Goal: Task Accomplishment & Management: Use online tool/utility

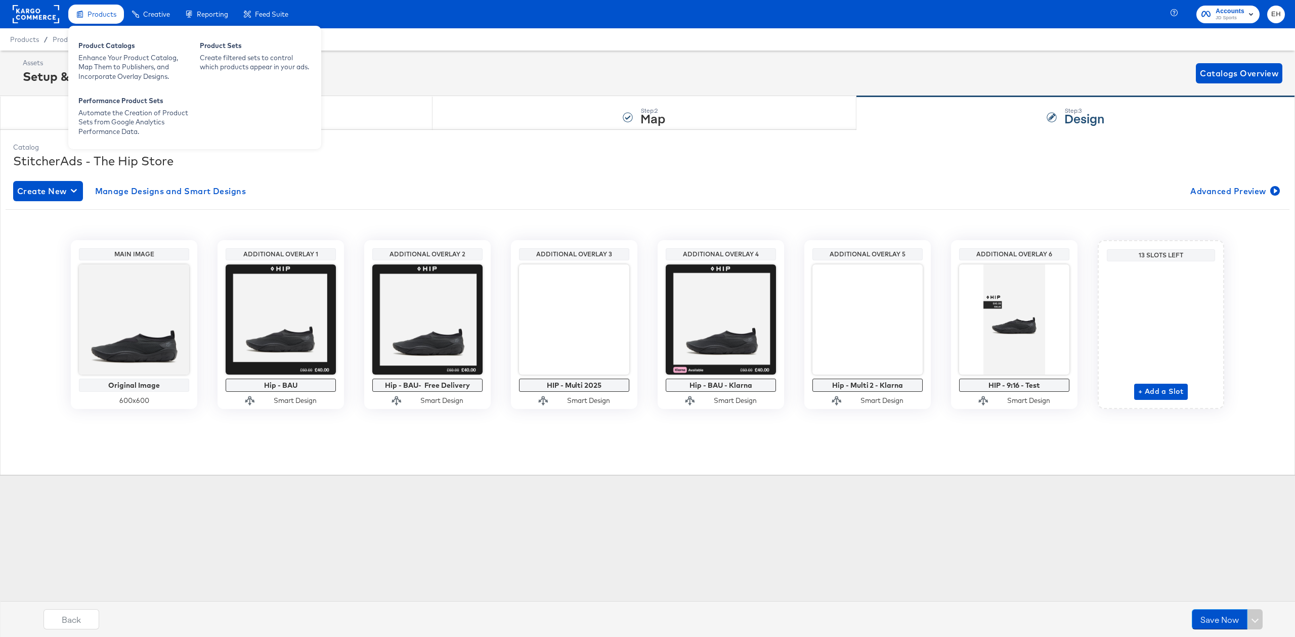
click at [100, 11] on span "Products" at bounding box center [102, 14] width 29 height 8
click at [105, 90] on div "Product Catalogs Enhance Your Product Catalog, Map Them to Publishers, and Inco…" at bounding box center [194, 87] width 253 height 123
click at [103, 69] on div "Enhance Your Product Catalog, Map Them to Publishers, and Incorporate Overlay D…" at bounding box center [133, 67] width 111 height 28
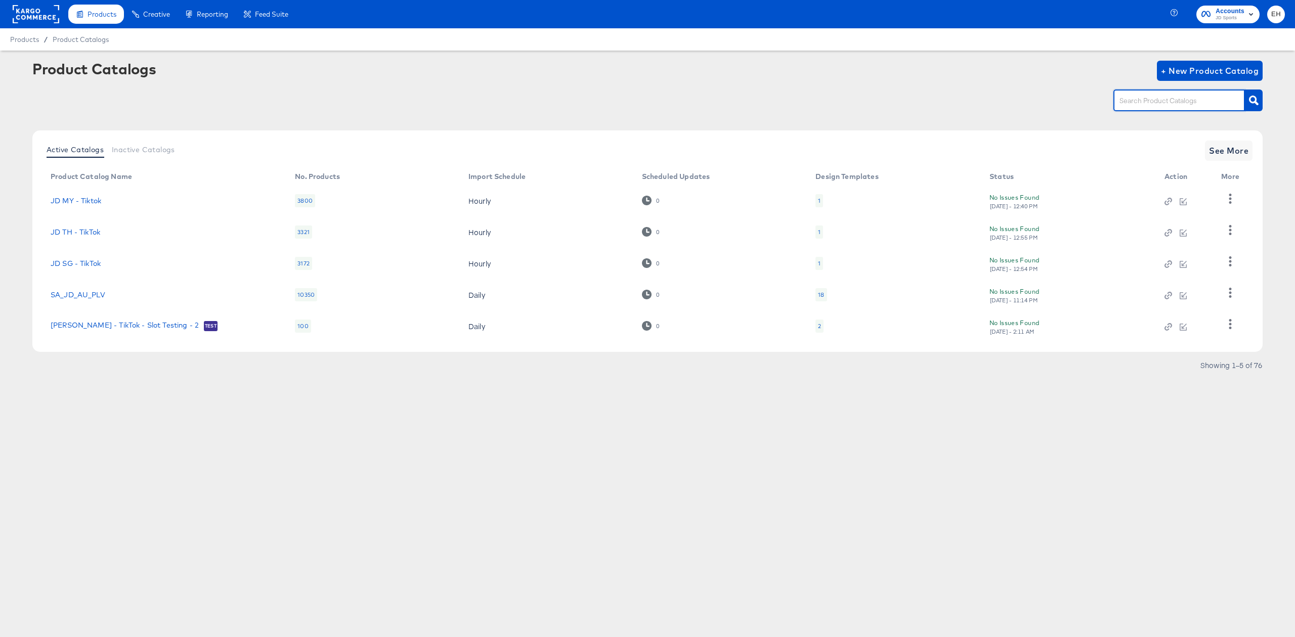
click at [1138, 100] on input "text" at bounding box center [1171, 101] width 108 height 12
type input "size"
click at [1235, 149] on span "See More" at bounding box center [1228, 151] width 39 height 14
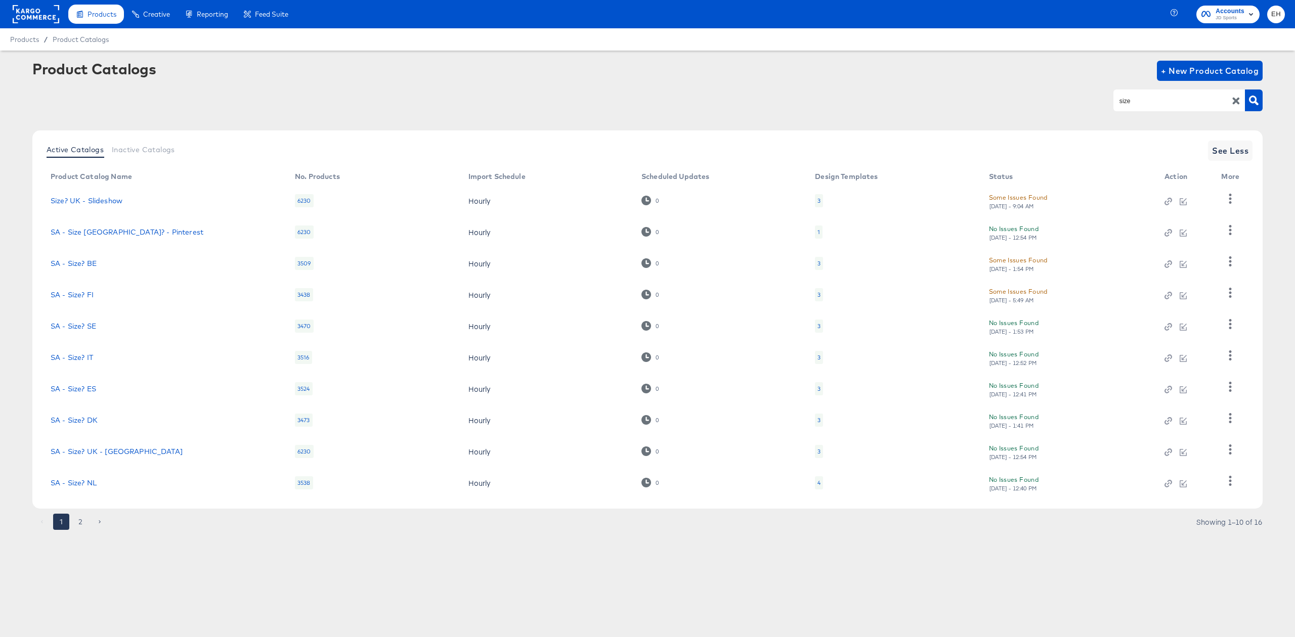
click at [80, 521] on button "2" at bounding box center [80, 522] width 16 height 16
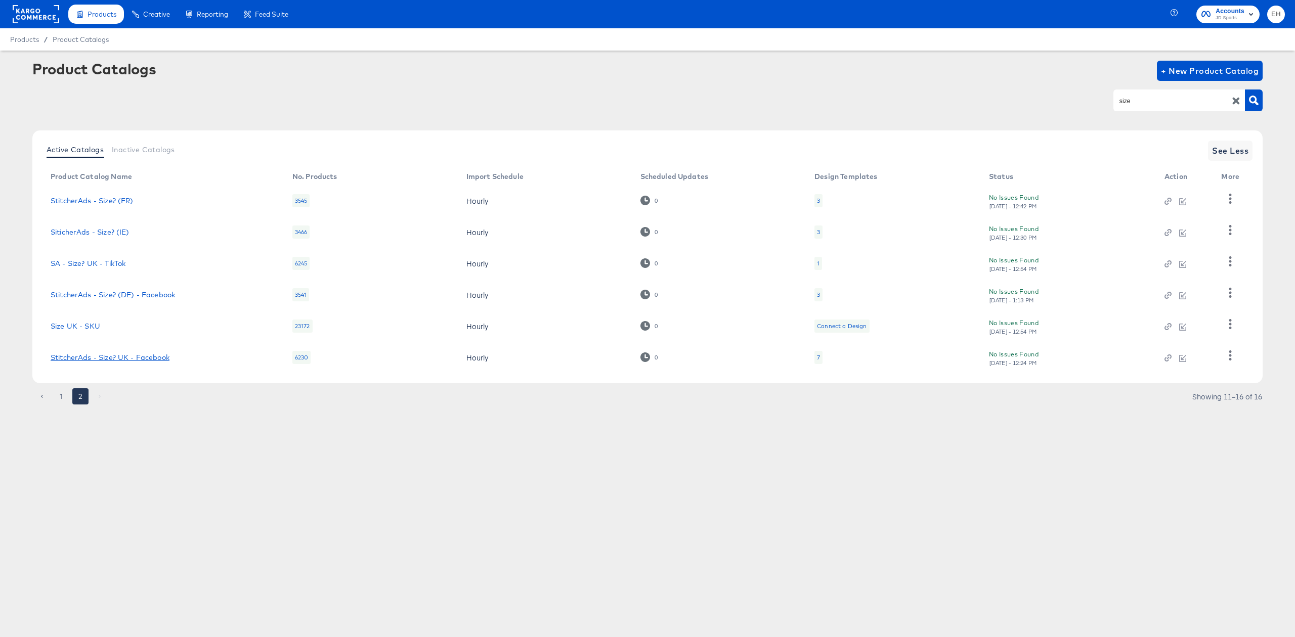
click at [141, 356] on link "StitcherAds - Size? UK - Facebook" at bounding box center [110, 358] width 119 height 8
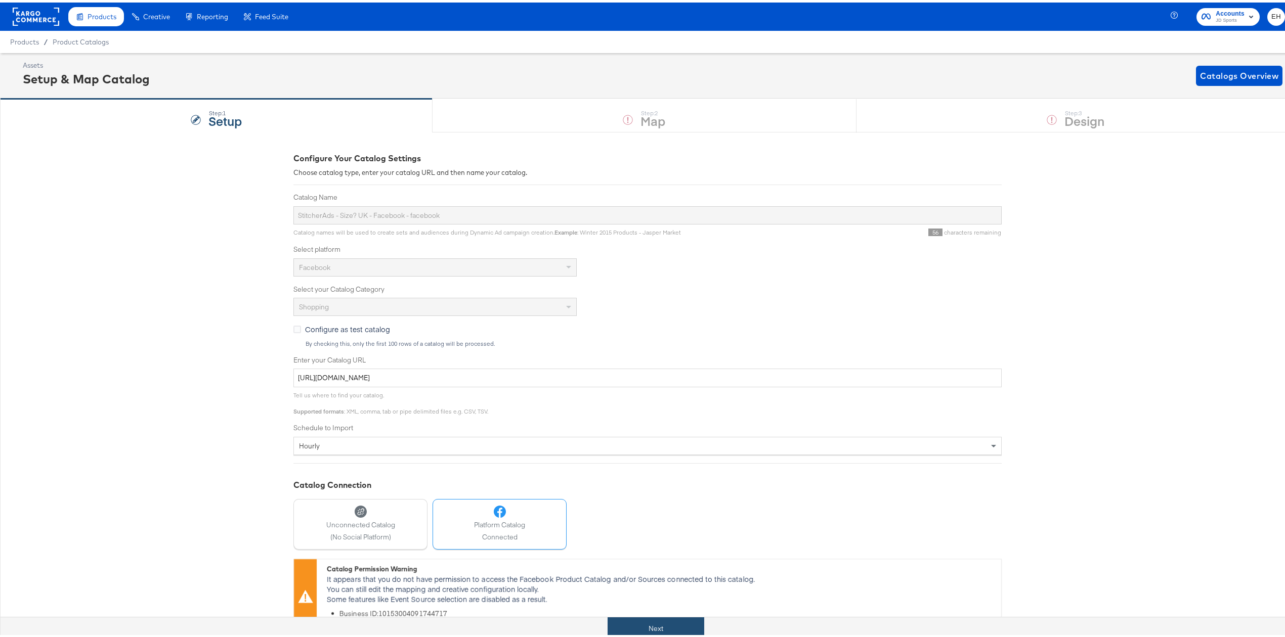
click at [638, 624] on button "Next" at bounding box center [655, 626] width 97 height 23
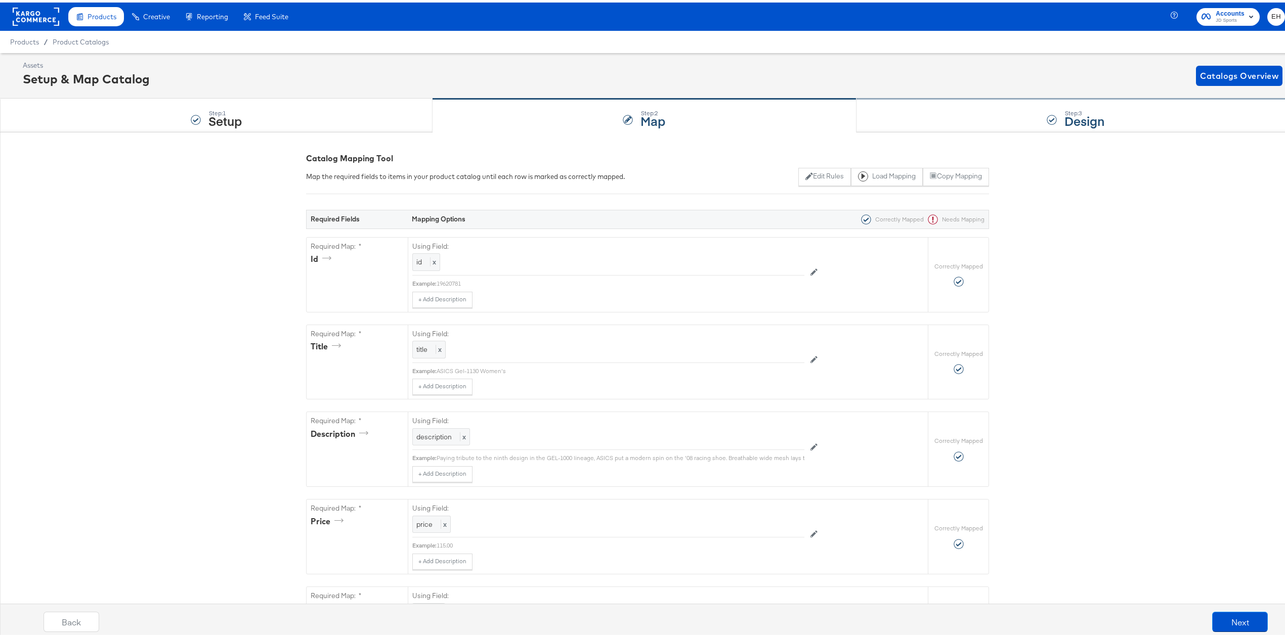
click at [1035, 111] on div "Step: 3 Design" at bounding box center [1075, 113] width 439 height 33
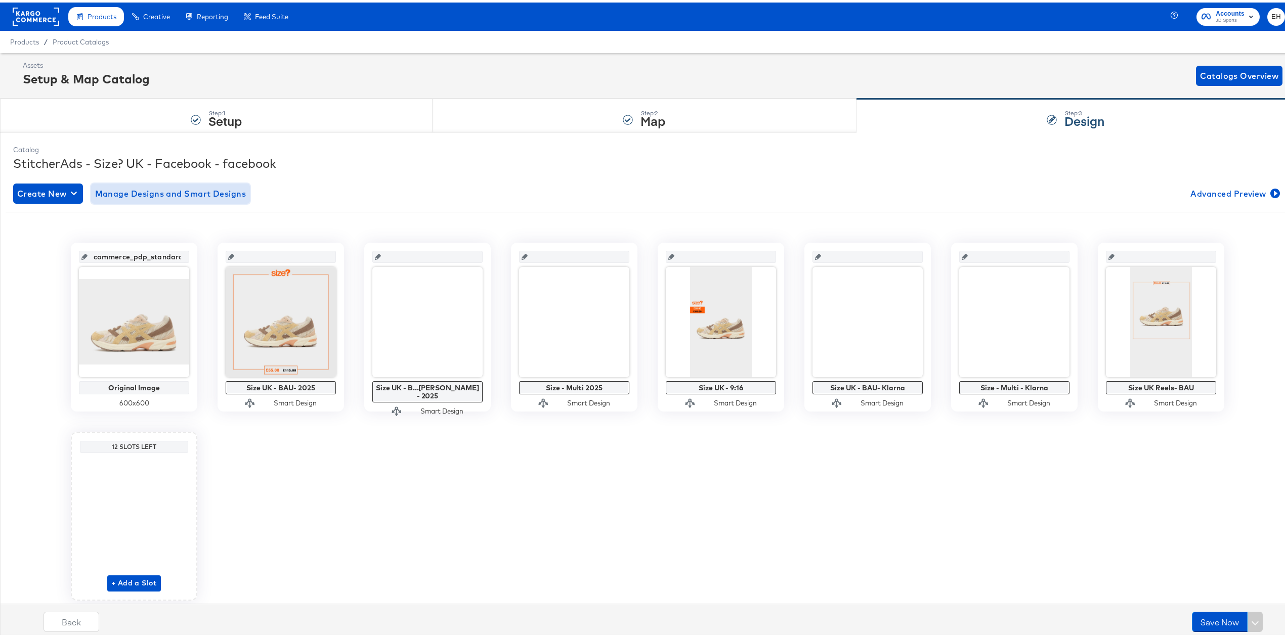
click at [202, 193] on span "Manage Designs and Smart Designs" at bounding box center [170, 191] width 151 height 14
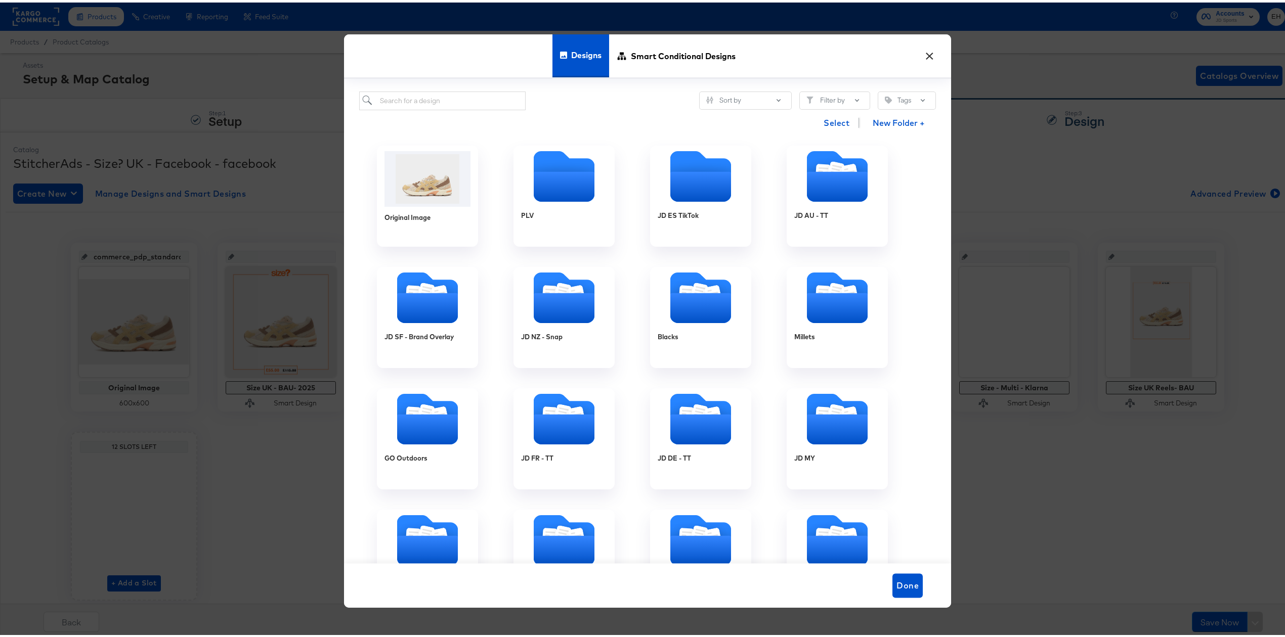
click at [239, 551] on div "× Designs Smart Conditional Designs Sort by Filter by Tags Select New Folder + …" at bounding box center [647, 318] width 1295 height 637
click at [929, 55] on button "×" at bounding box center [929, 51] width 18 height 18
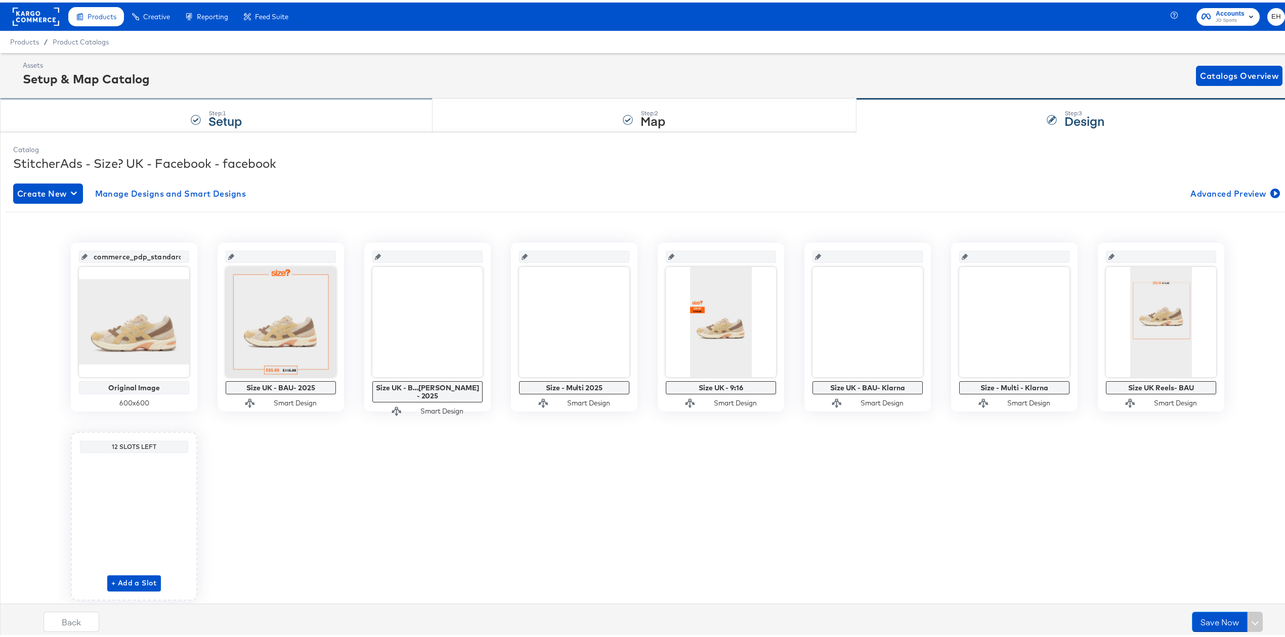
click at [151, 122] on div "Step: 1 Setup" at bounding box center [216, 113] width 432 height 33
